Goal: Information Seeking & Learning: Learn about a topic

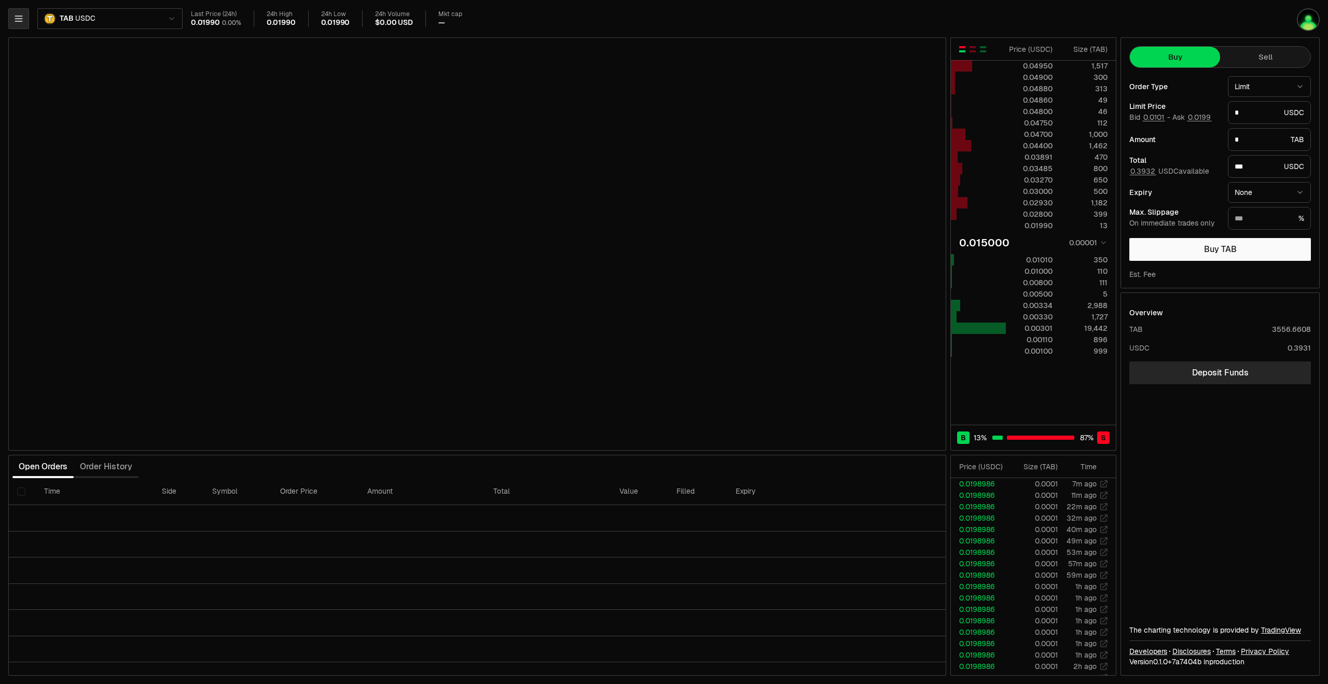
click at [18, 23] on icon "button" at bounding box center [18, 18] width 10 height 10
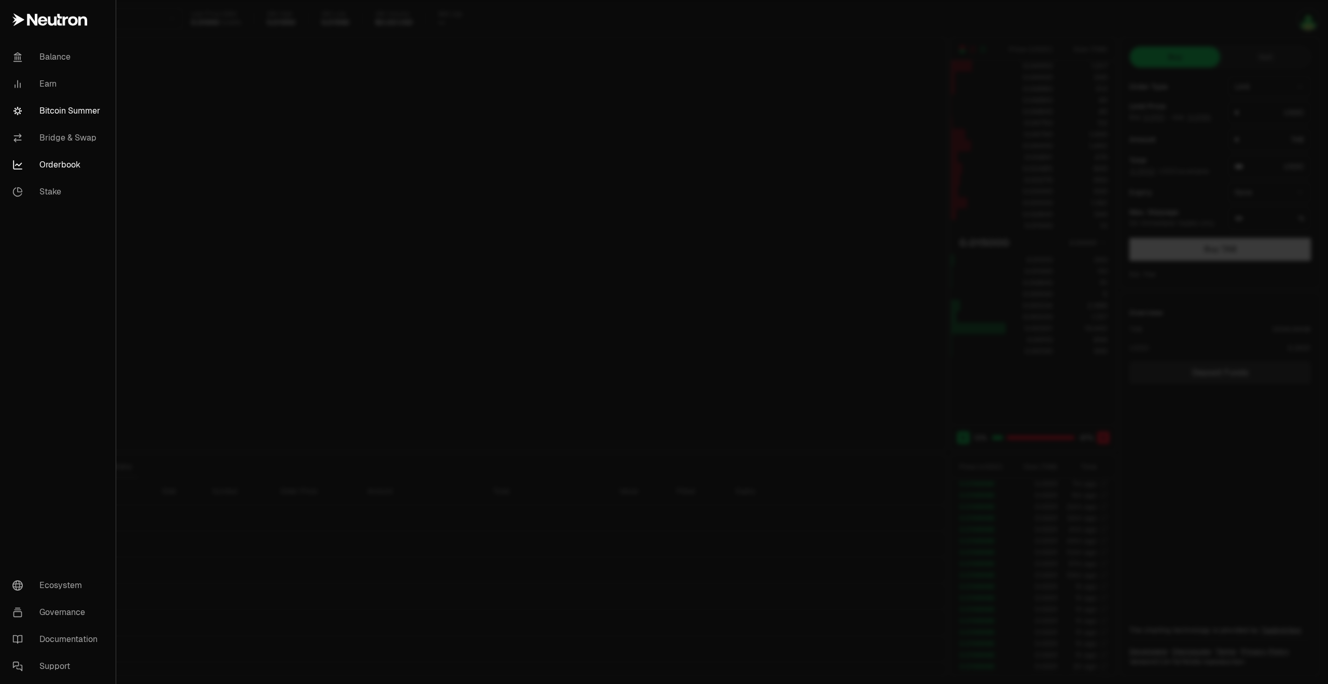
click at [58, 100] on link "Bitcoin Summer" at bounding box center [57, 111] width 107 height 27
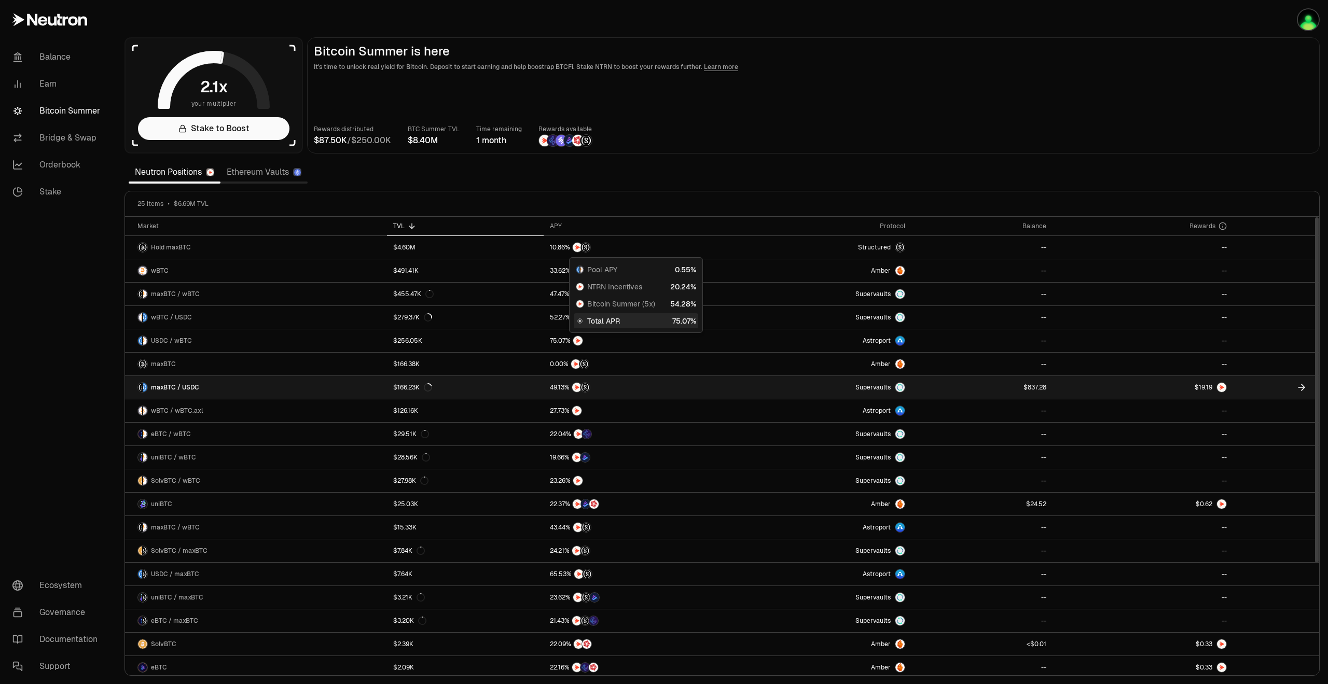
click at [820, 393] on link "Supervaults" at bounding box center [819, 387] width 184 height 23
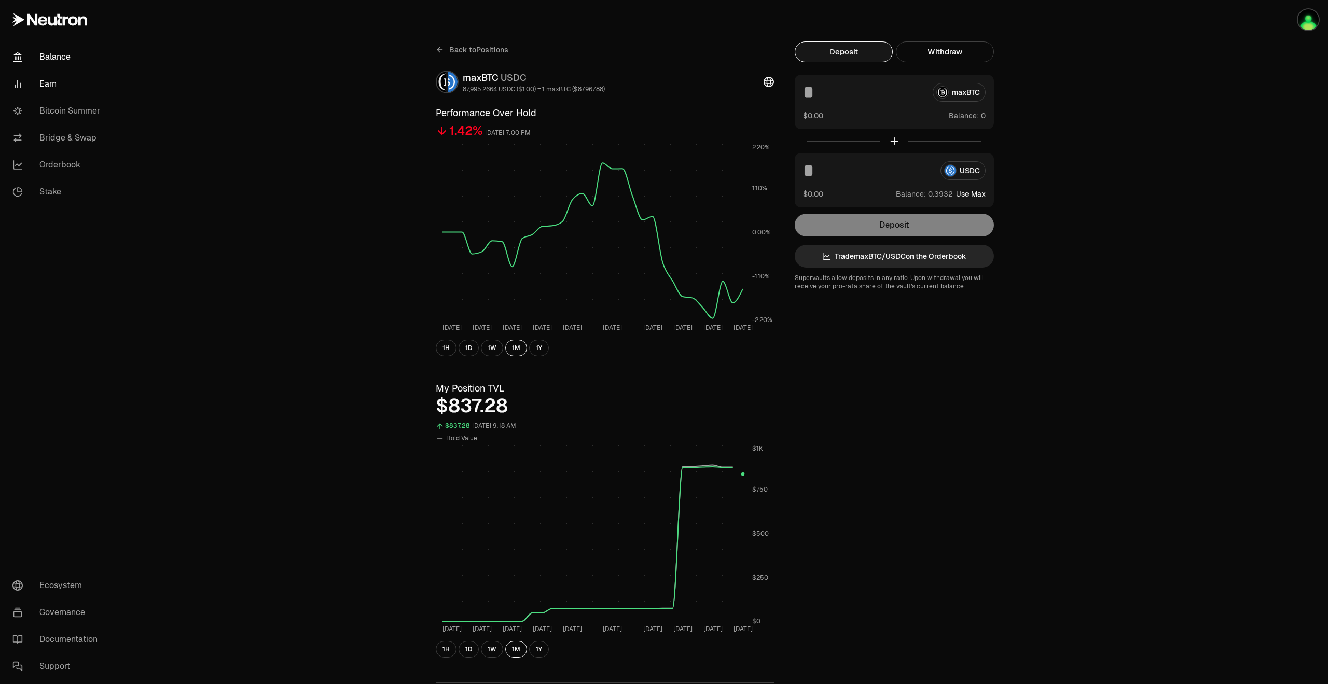
click at [41, 60] on link "Balance" at bounding box center [58, 57] width 108 height 27
